Goal: Task Accomplishment & Management: Use online tool/utility

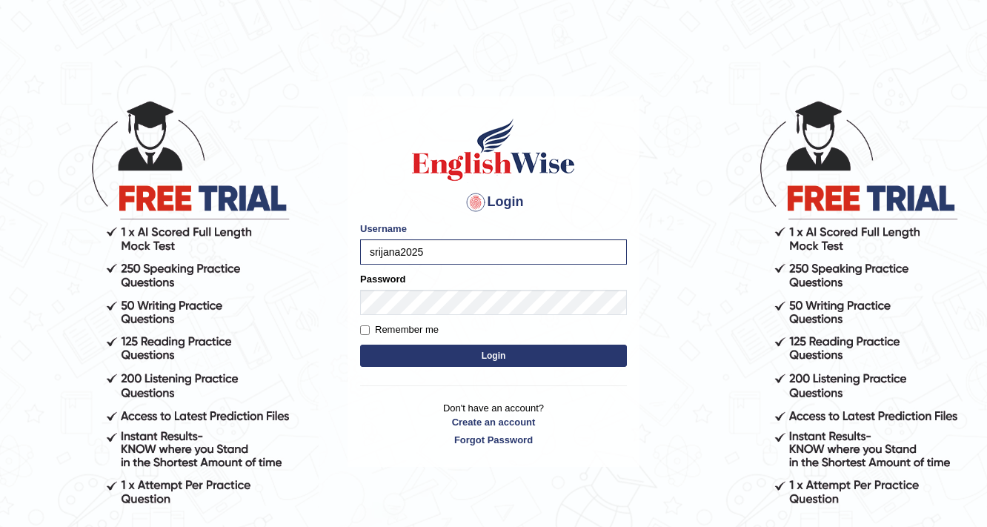
click at [435, 353] on button "Login" at bounding box center [493, 356] width 267 height 22
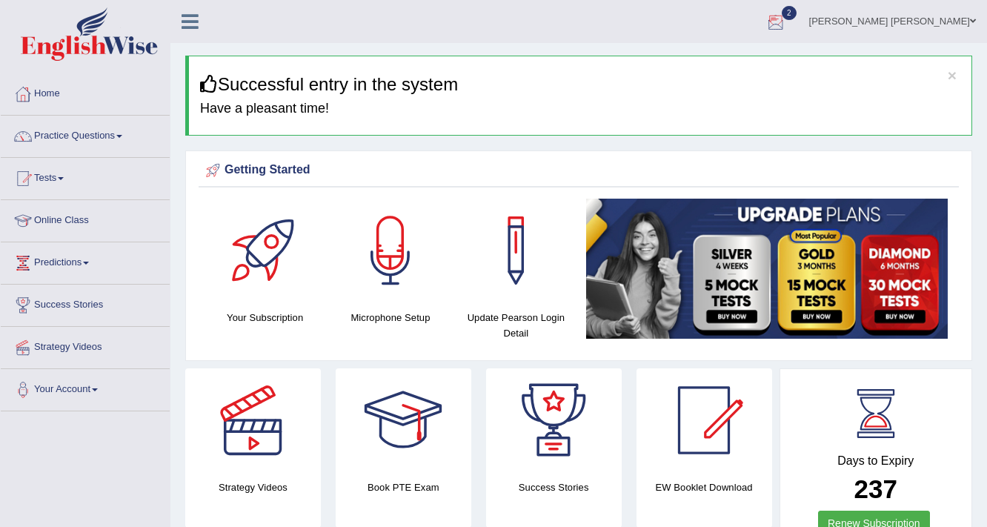
click at [797, 11] on span "2" at bounding box center [789, 13] width 15 height 14
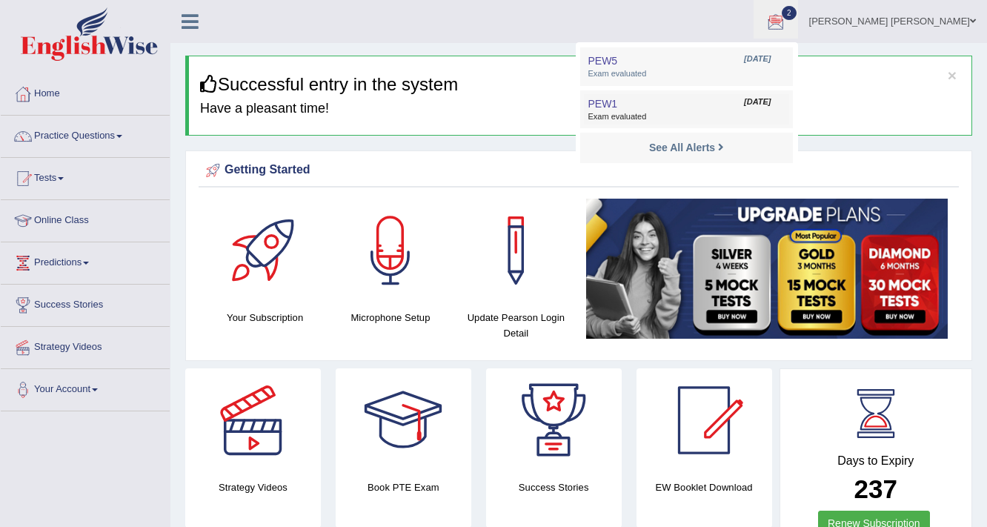
click at [771, 102] on span "Aug 25, 2025" at bounding box center [757, 102] width 27 height 12
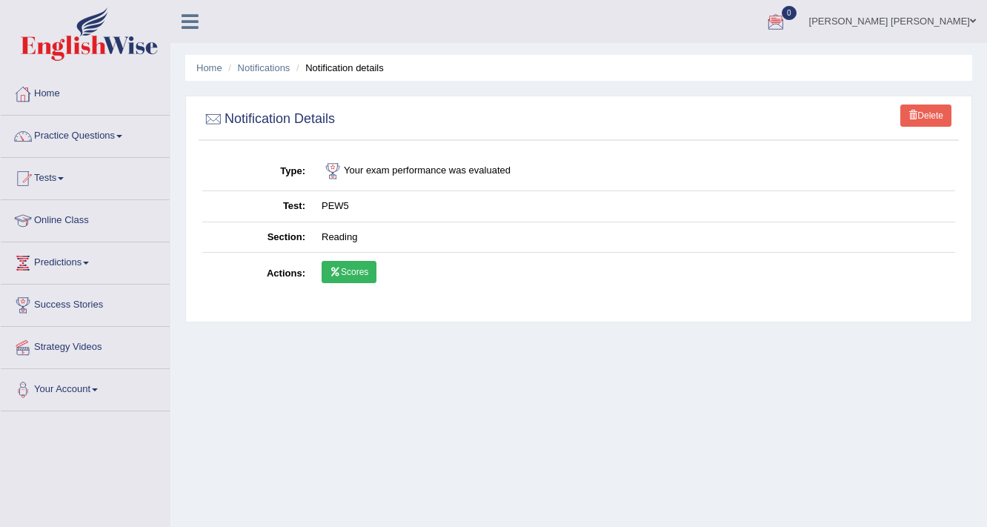
click at [45, 89] on link "Home" at bounding box center [85, 91] width 169 height 37
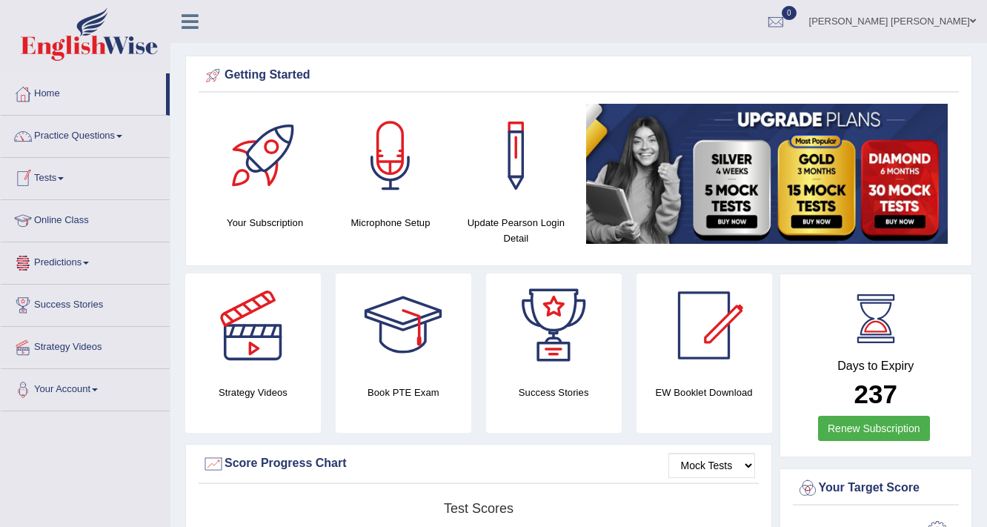
click at [51, 175] on link "Tests" at bounding box center [85, 176] width 169 height 37
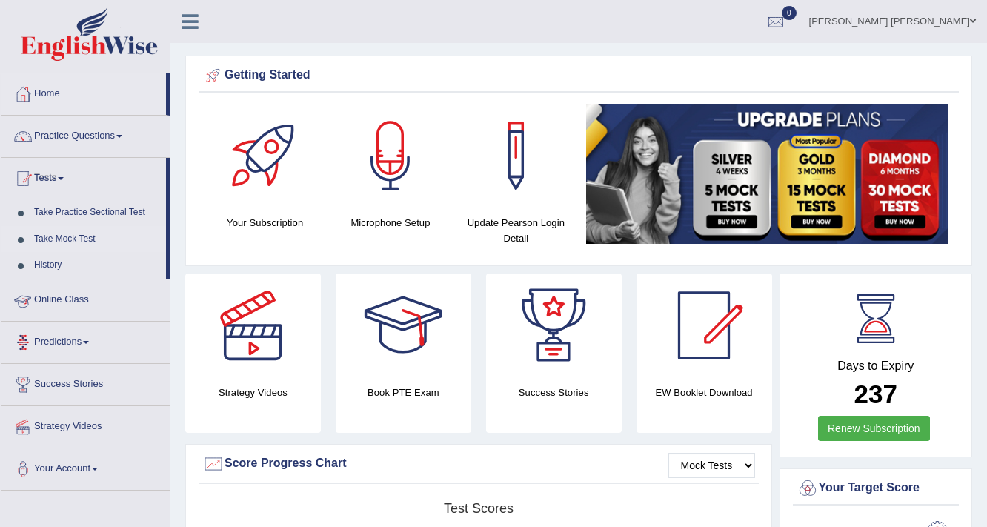
click at [59, 237] on link "Take Mock Test" at bounding box center [96, 239] width 139 height 27
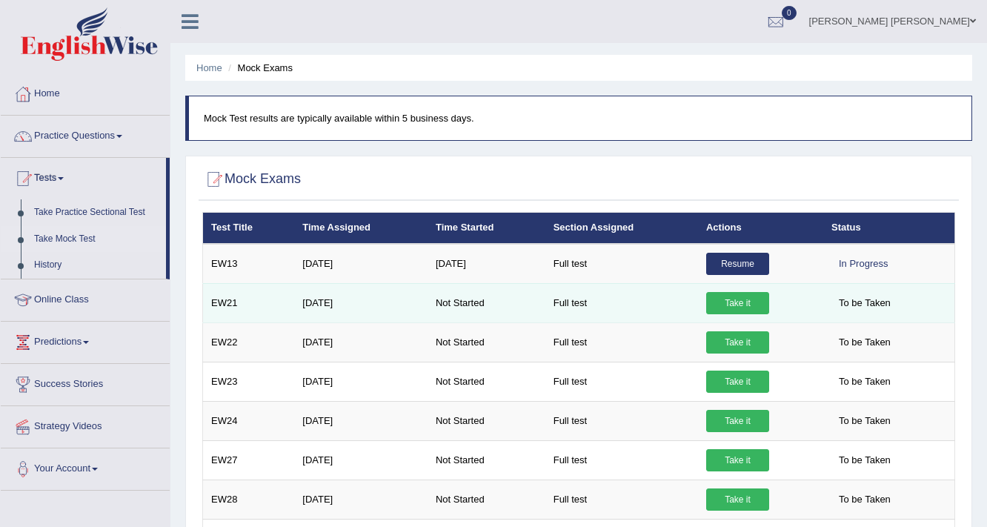
click at [741, 297] on link "Take it" at bounding box center [737, 303] width 63 height 22
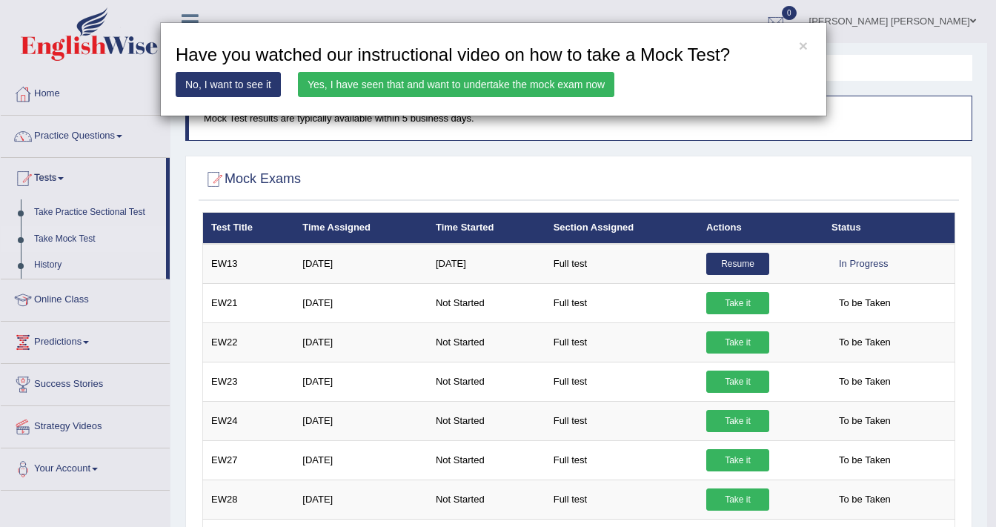
click at [466, 84] on link "Yes, I have seen that and want to undertake the mock exam now" at bounding box center [456, 84] width 317 height 25
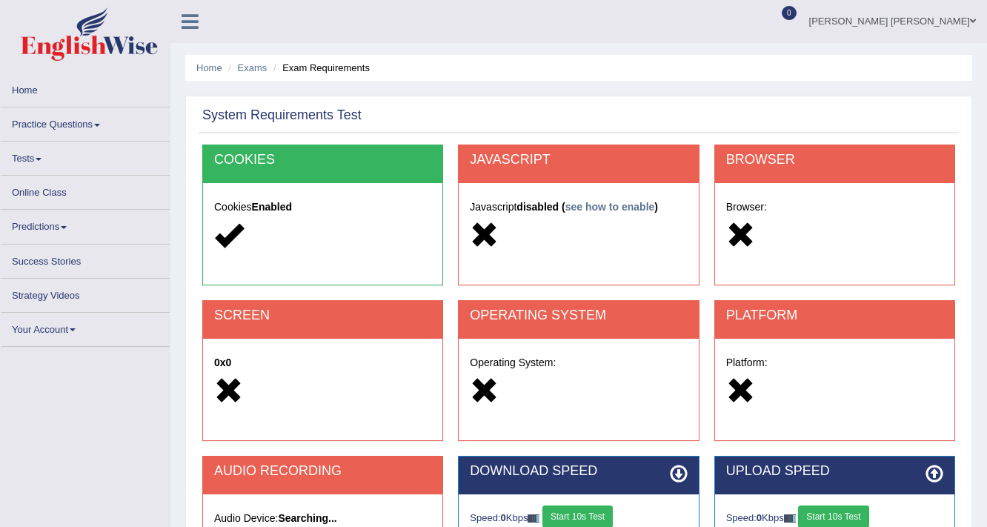
scroll to position [246, 0]
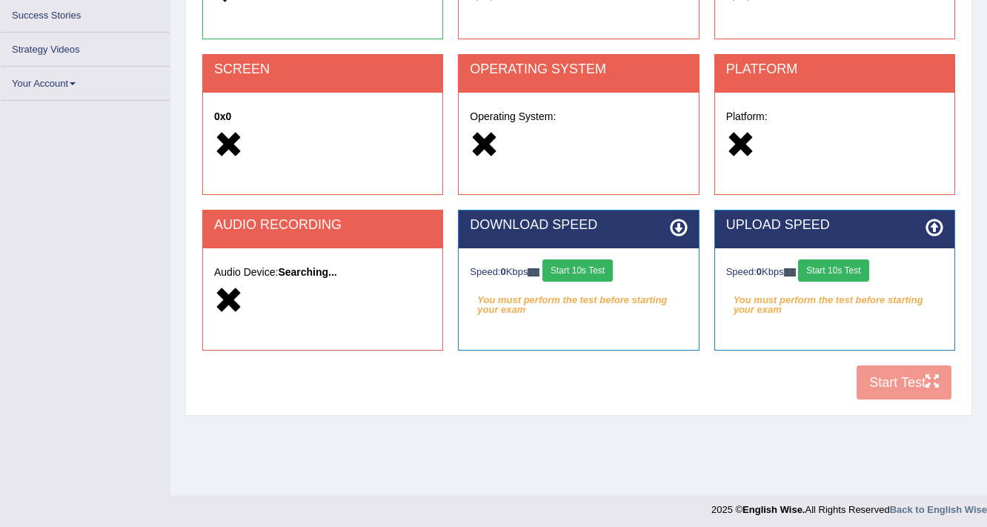
click at [589, 274] on button "Start 10s Test" at bounding box center [578, 270] width 70 height 22
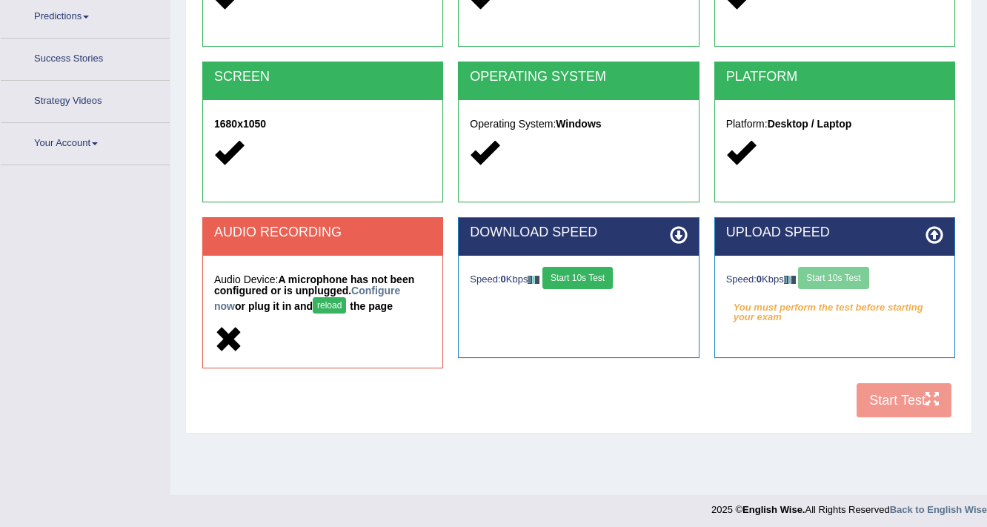
scroll to position [251, 0]
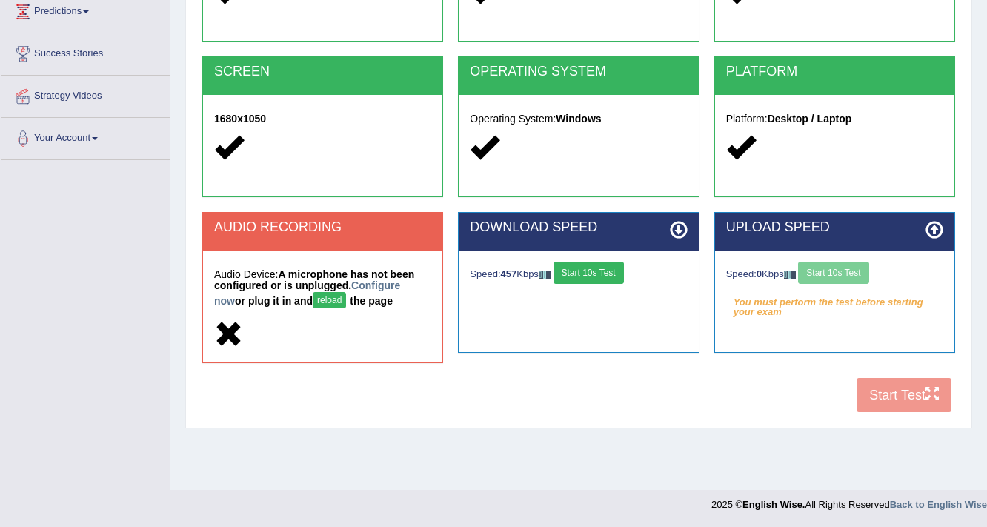
click at [832, 271] on div "Speed: 0 Kbps Start 10s Test" at bounding box center [834, 275] width 217 height 26
click at [829, 269] on button "Start 10s Test" at bounding box center [833, 273] width 70 height 22
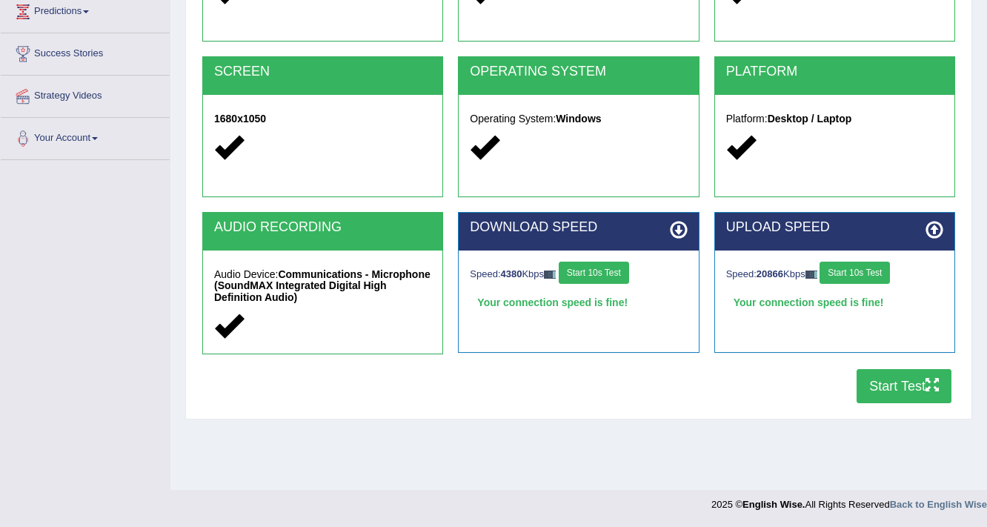
click at [896, 384] on button "Start Test" at bounding box center [904, 386] width 95 height 34
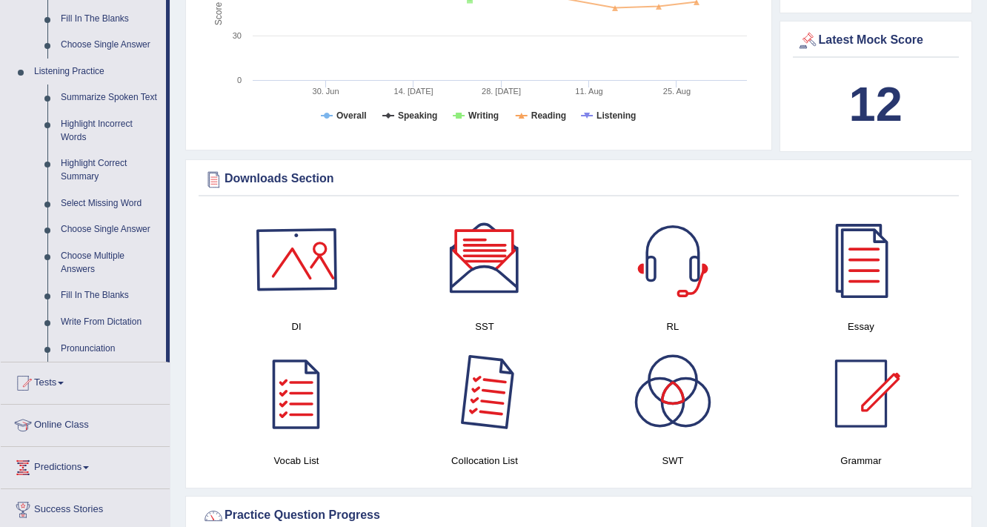
scroll to position [830, 0]
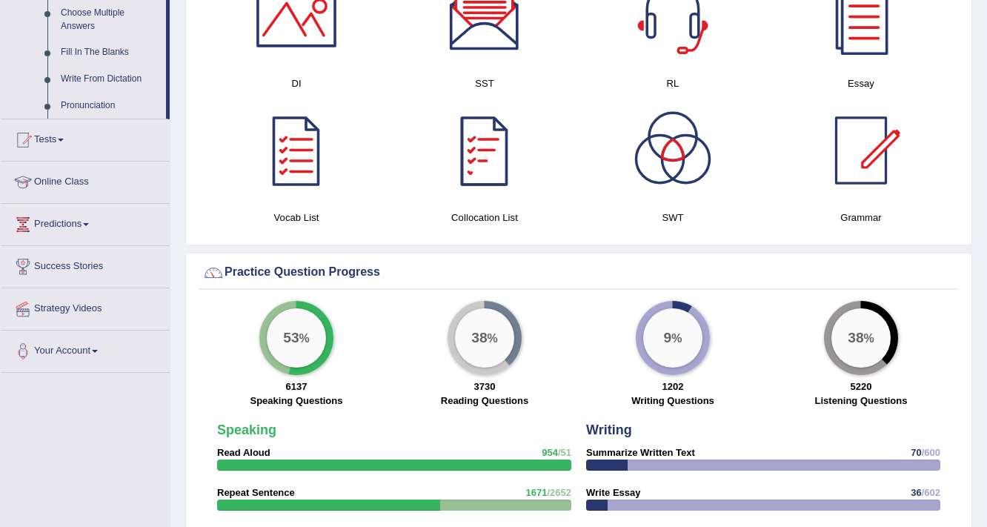
click at [481, 158] on div at bounding box center [485, 151] width 104 height 104
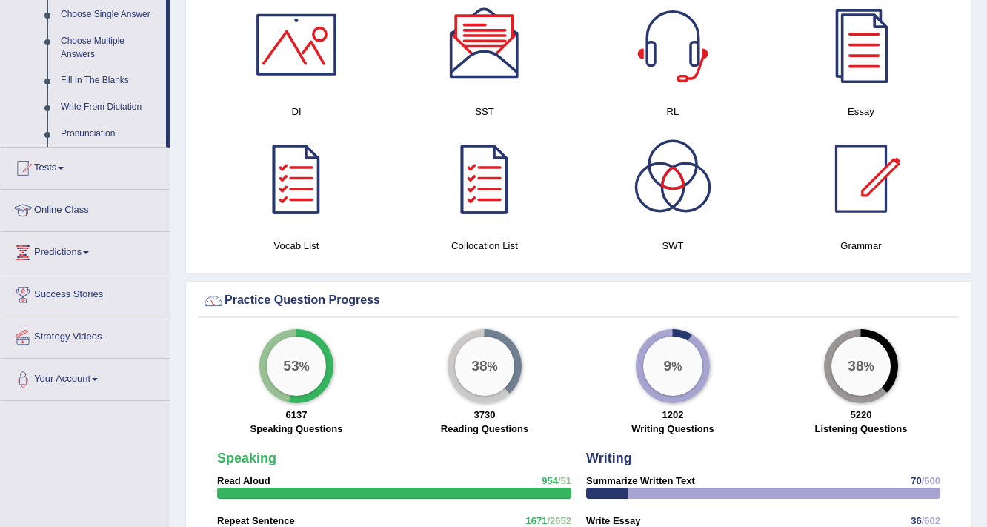
scroll to position [890, 0]
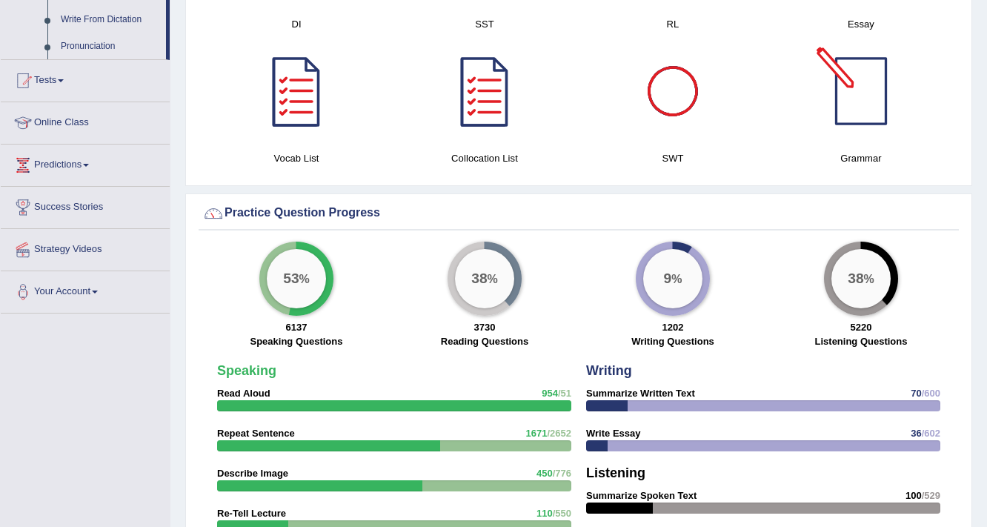
click at [863, 80] on div at bounding box center [862, 91] width 104 height 104
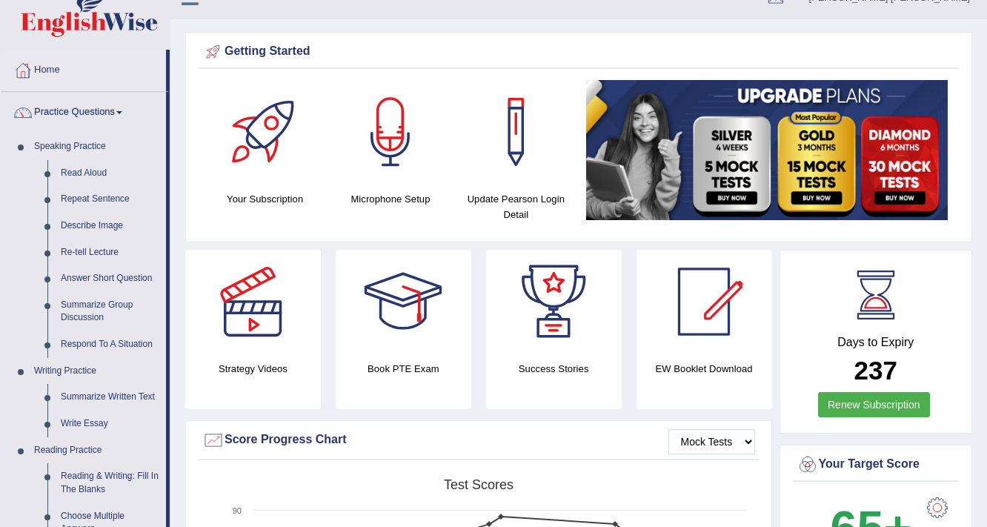
scroll to position [0, 0]
